Goal: Navigation & Orientation: Find specific page/section

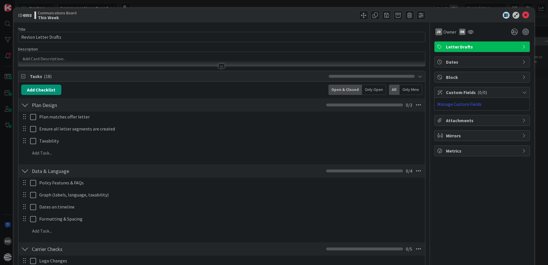
click at [522, 11] on div "ID 4958 Communcations Board This Week" at bounding box center [274, 15] width 521 height 14
click at [524, 15] on icon at bounding box center [525, 15] width 7 height 7
